Goal: Navigation & Orientation: Find specific page/section

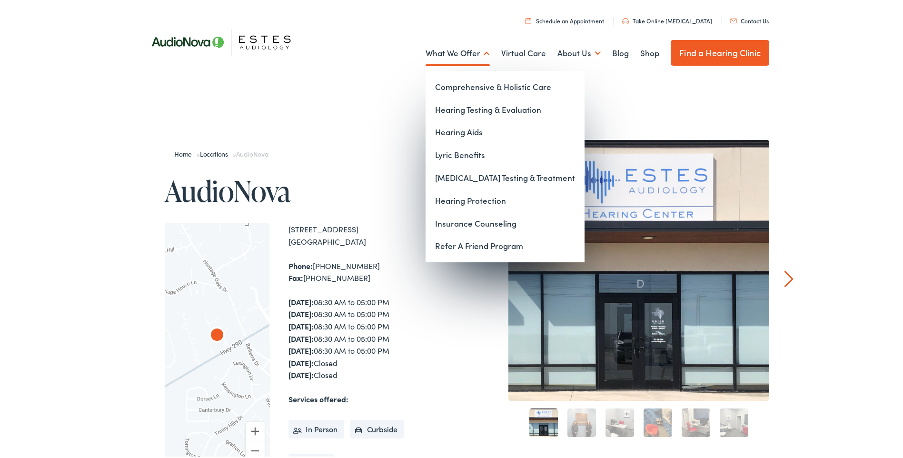
click at [484, 52] on link "What We Offer" at bounding box center [458, 51] width 64 height 35
click at [458, 130] on link "Hearing Aids" at bounding box center [505, 130] width 159 height 23
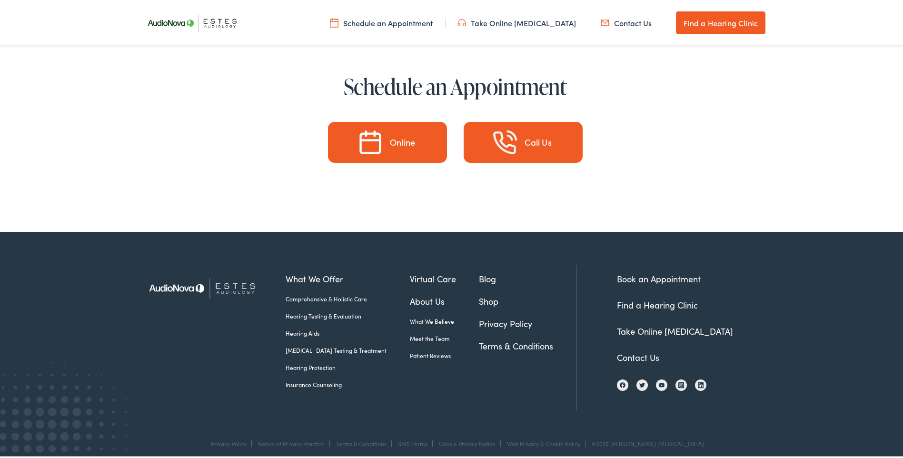
scroll to position [4845, 0]
click at [303, 327] on link "Hearing Aids" at bounding box center [348, 331] width 124 height 9
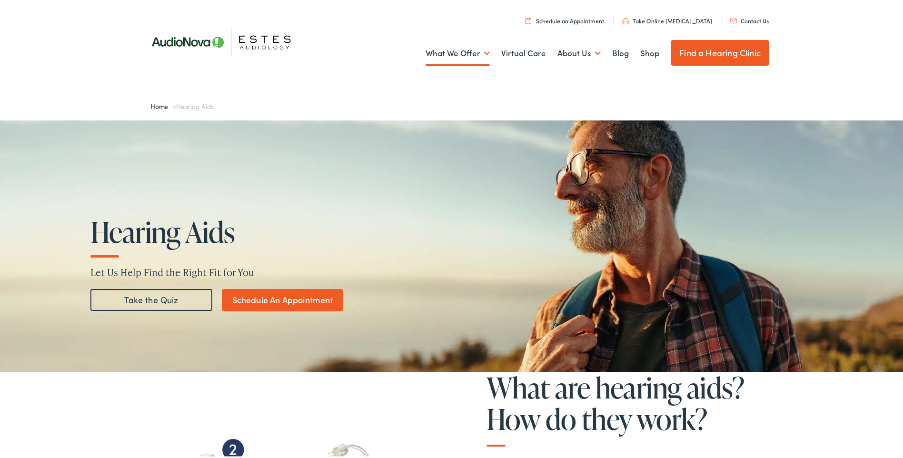
click at [274, 37] on img at bounding box center [226, 40] width 171 height 60
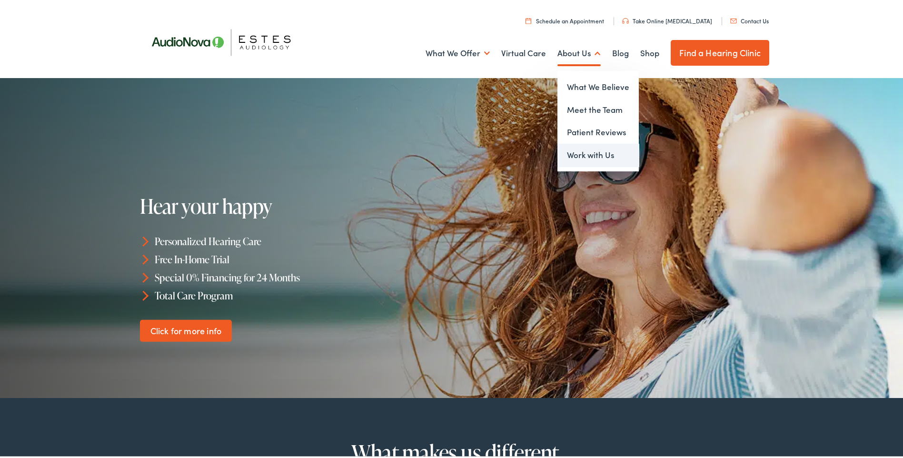
click at [581, 151] on link "Work with Us" at bounding box center [597, 153] width 81 height 23
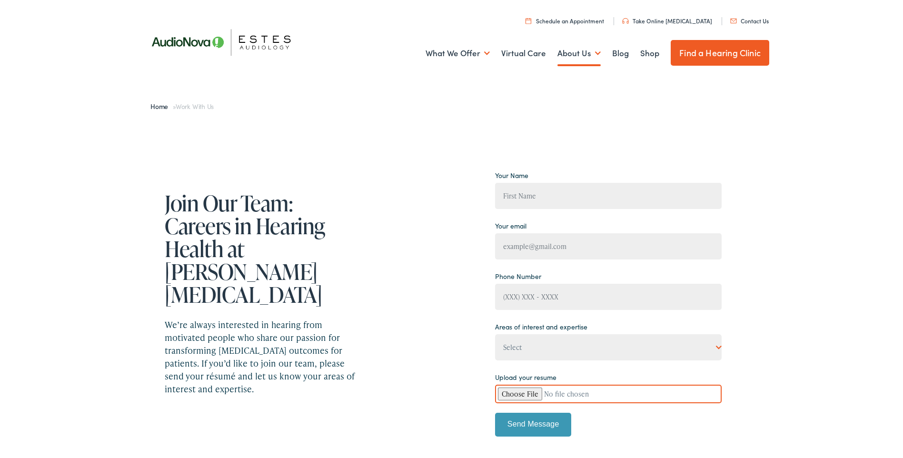
click at [742, 16] on link "Contact Us" at bounding box center [749, 19] width 39 height 8
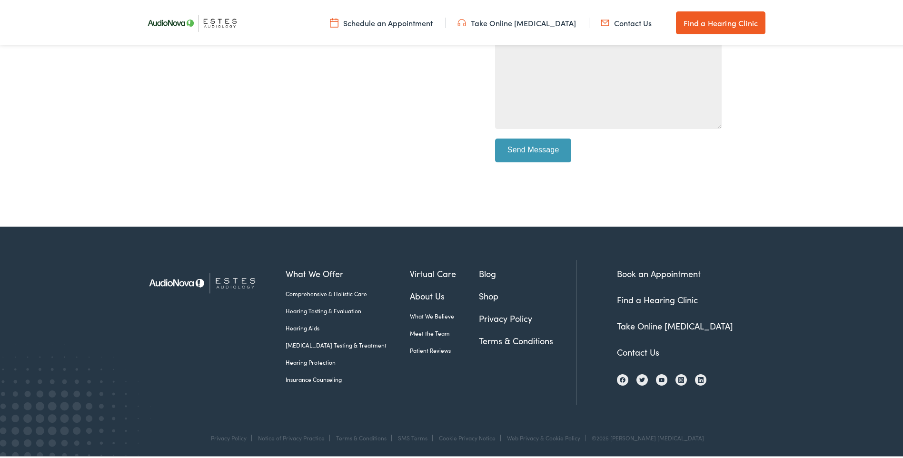
scroll to position [378, 0]
click at [631, 351] on link "Contact Us" at bounding box center [638, 350] width 42 height 12
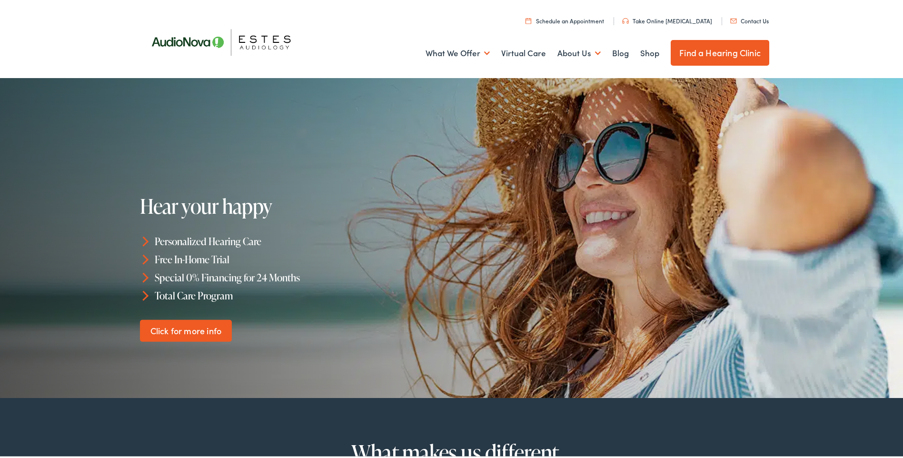
click at [466, 3] on nav "Menu Close Schedule an Appointment Take Online [MEDICAL_DATA] Contact Us Find a…" at bounding box center [455, 13] width 628 height 27
